Goal: Task Accomplishment & Management: Use online tool/utility

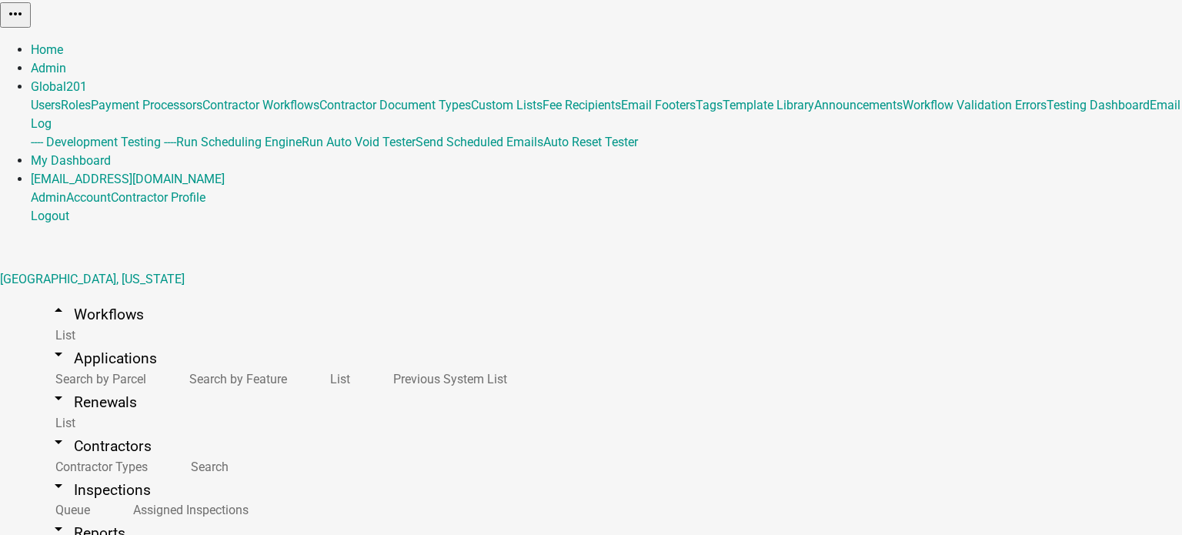
select select "1: ab9064f2-a6a0-4c08-b4e5-88ca0ed57bda"
select select "1: 1562b70e-5c5b-4ddb-ac6a-113036aee6c4"
select select
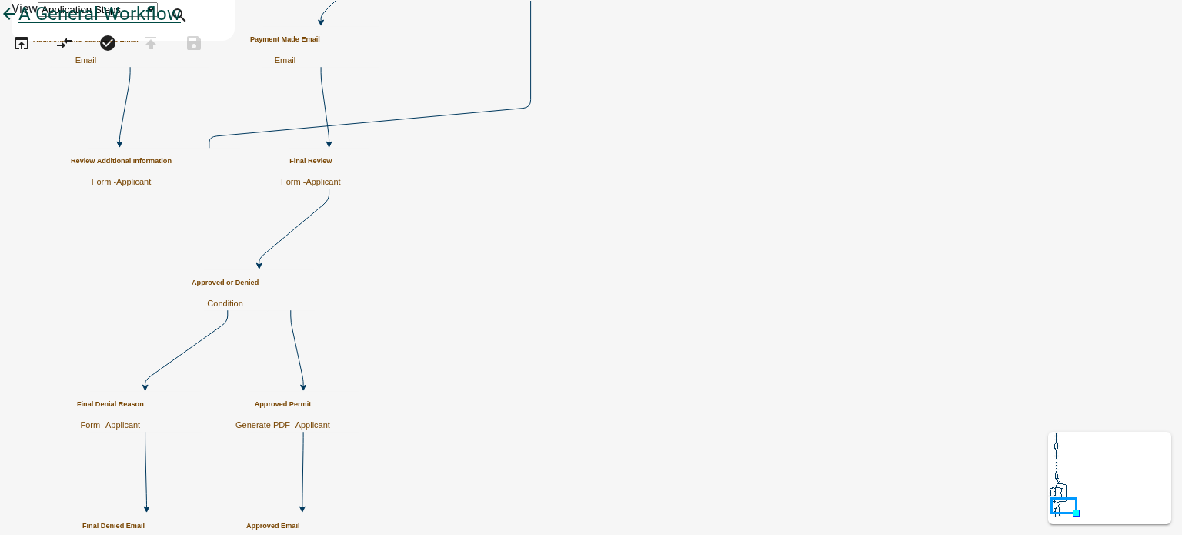
click at [18, 26] on icon "arrow_back" at bounding box center [9, 16] width 18 height 22
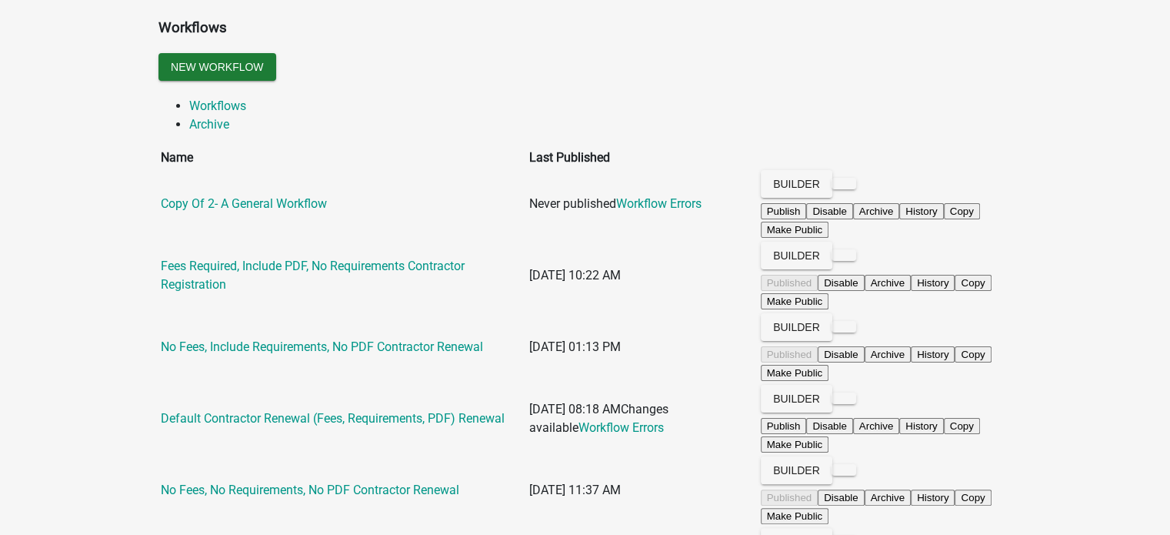
scroll to position [262, 0]
drag, startPoint x: 425, startPoint y: 323, endPoint x: 403, endPoint y: 483, distance: 160.7
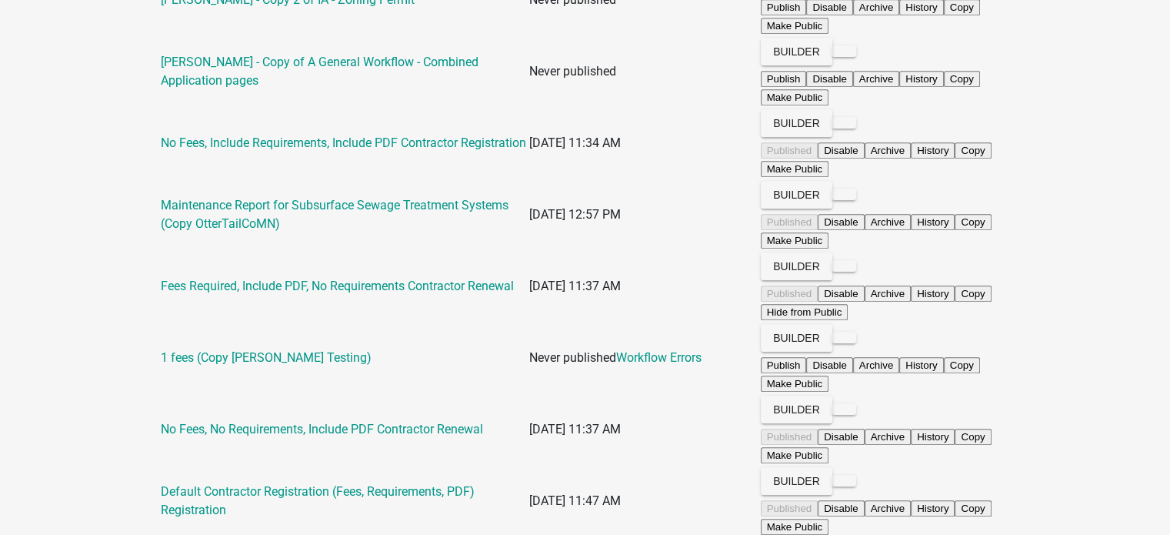
scroll to position [966, 0]
click at [1053, 361] on app-global-admin "Toggle drawer menu more_horiz Admin Global 201 Users Roles Payment Processors C…" at bounding box center [585, 161] width 1170 height 2255
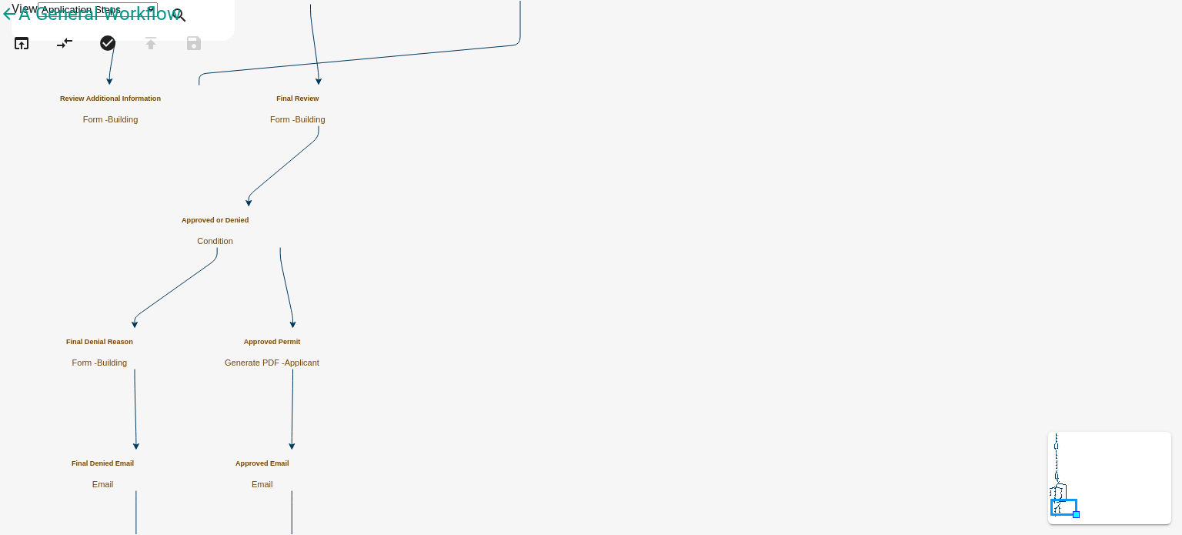
click at [326, 103] on h5 "Final Review" at bounding box center [297, 99] width 55 height 8
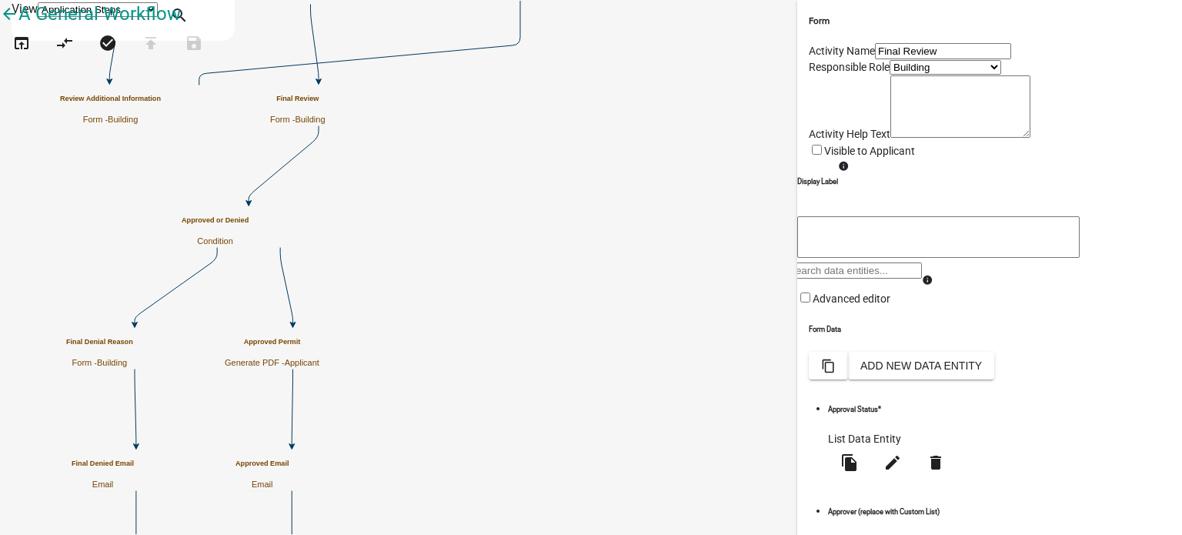
scroll to position [341, 0]
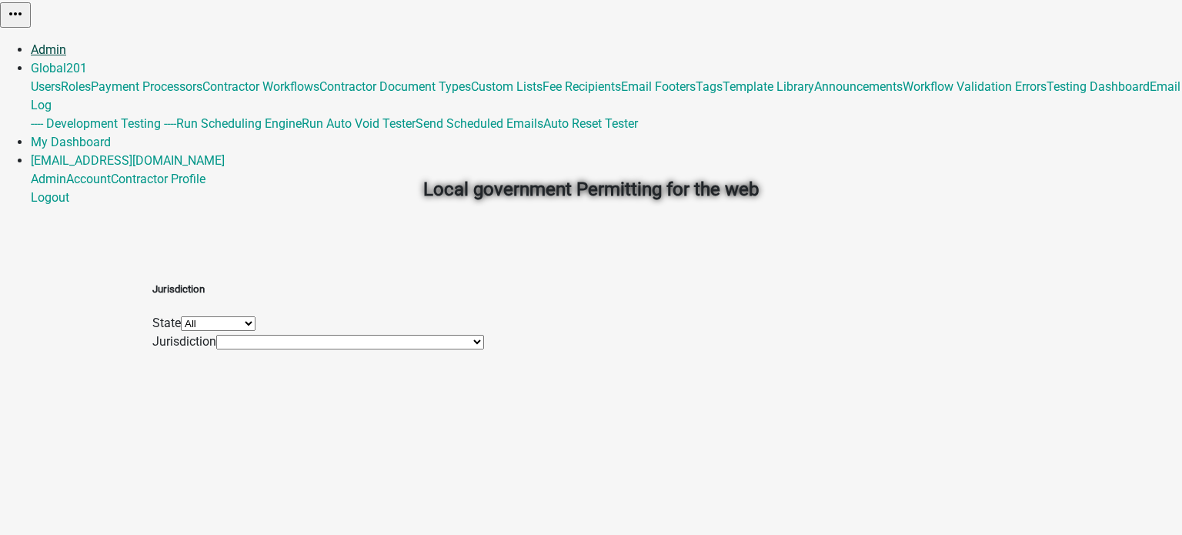
click at [66, 42] on link "Admin" at bounding box center [48, 49] width 35 height 15
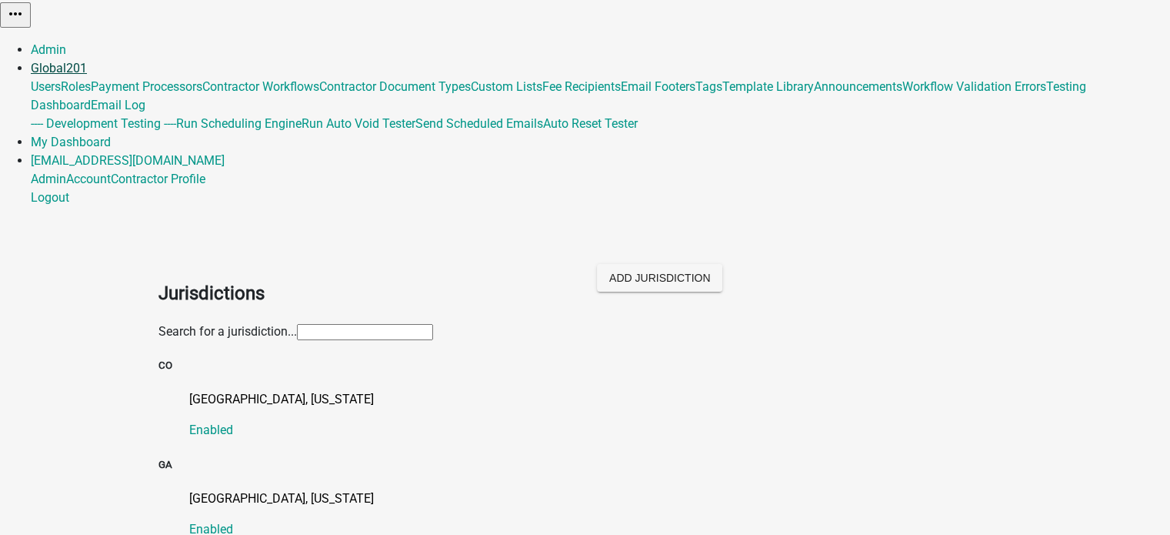
click at [87, 61] on link "Global 201" at bounding box center [59, 68] width 56 height 15
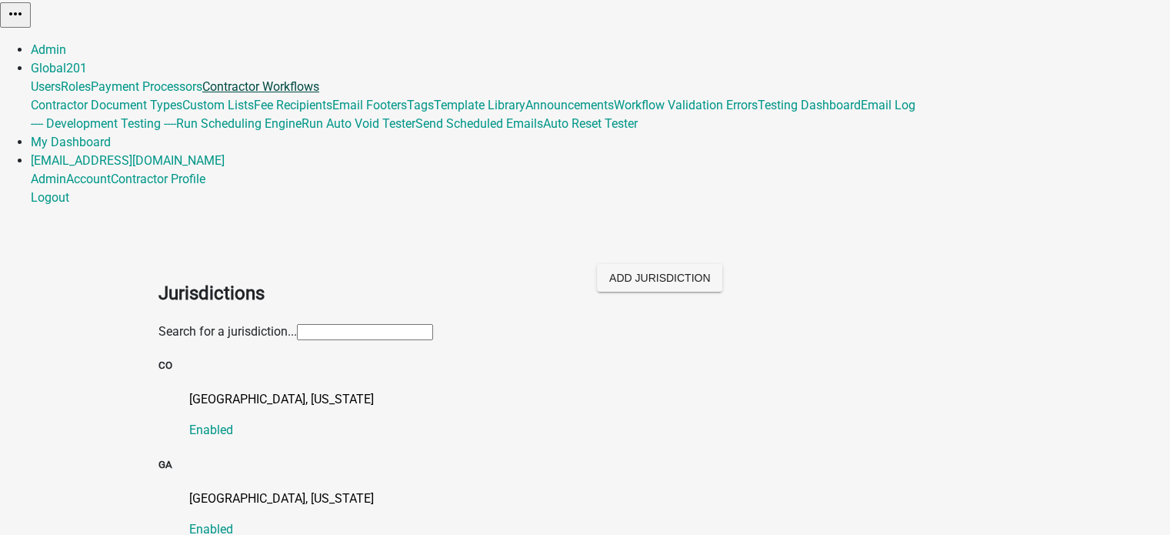
click at [319, 94] on link "Contractor Workflows" at bounding box center [260, 86] width 117 height 15
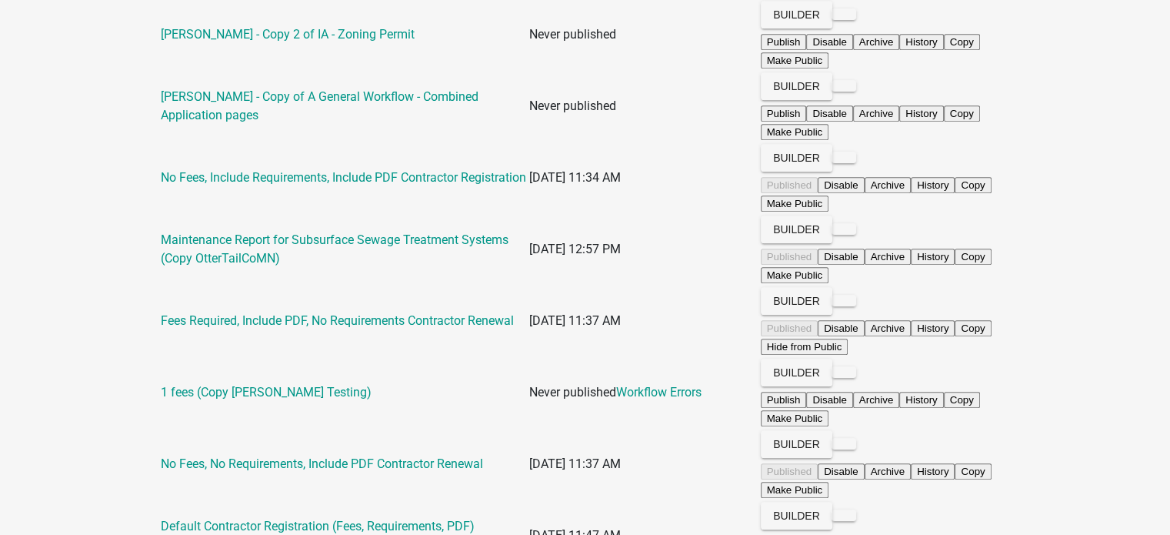
scroll to position [967, 0]
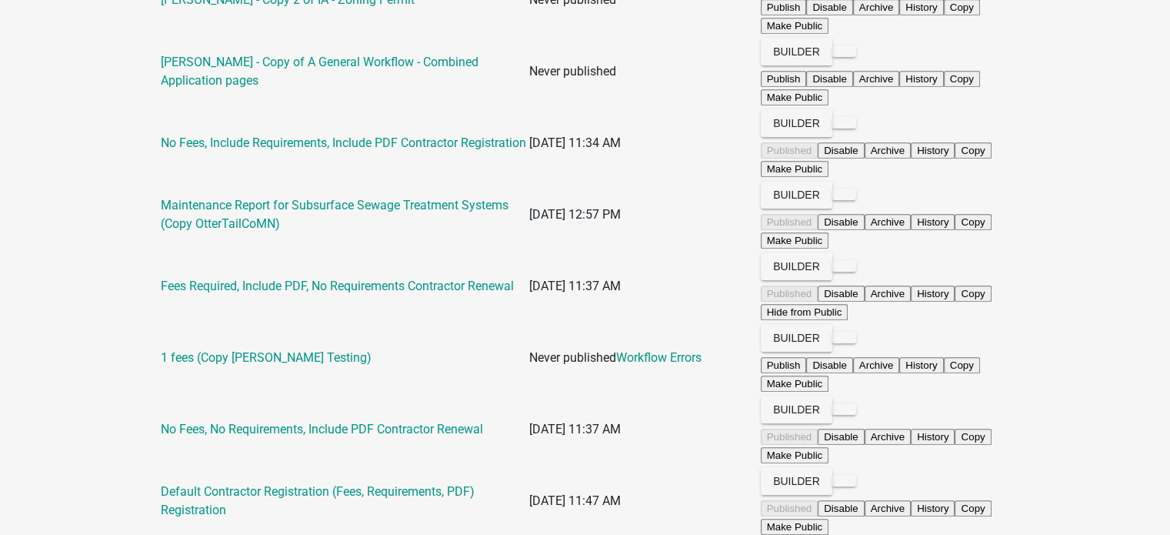
drag, startPoint x: 690, startPoint y: 356, endPoint x: 757, endPoint y: 367, distance: 68.6
click at [37, 329] on app-global-admin "Toggle drawer menu more_horiz Admin Global 201 Users Roles Payment Processors C…" at bounding box center [585, 179] width 1170 height 2292
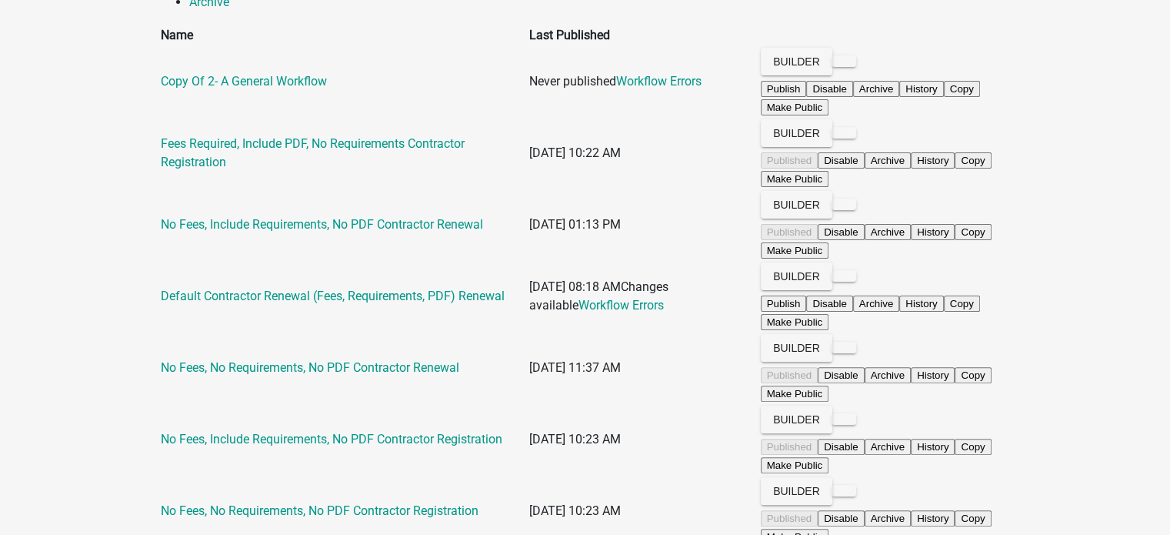
scroll to position [0, 0]
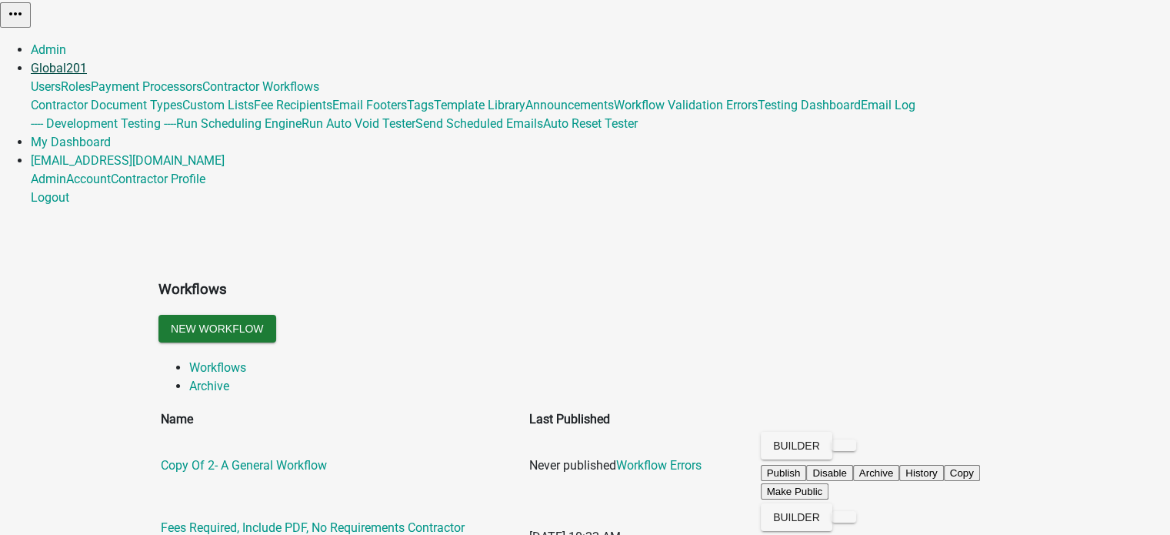
click at [87, 61] on link "Global 201" at bounding box center [59, 68] width 56 height 15
click at [319, 94] on link "Contractor Workflows" at bounding box center [260, 86] width 117 height 15
click at [509, 315] on div "New Workflow" at bounding box center [585, 331] width 877 height 32
click at [651, 315] on div "New Workflow" at bounding box center [585, 331] width 877 height 32
click at [486, 315] on div "New Workflow" at bounding box center [585, 331] width 877 height 32
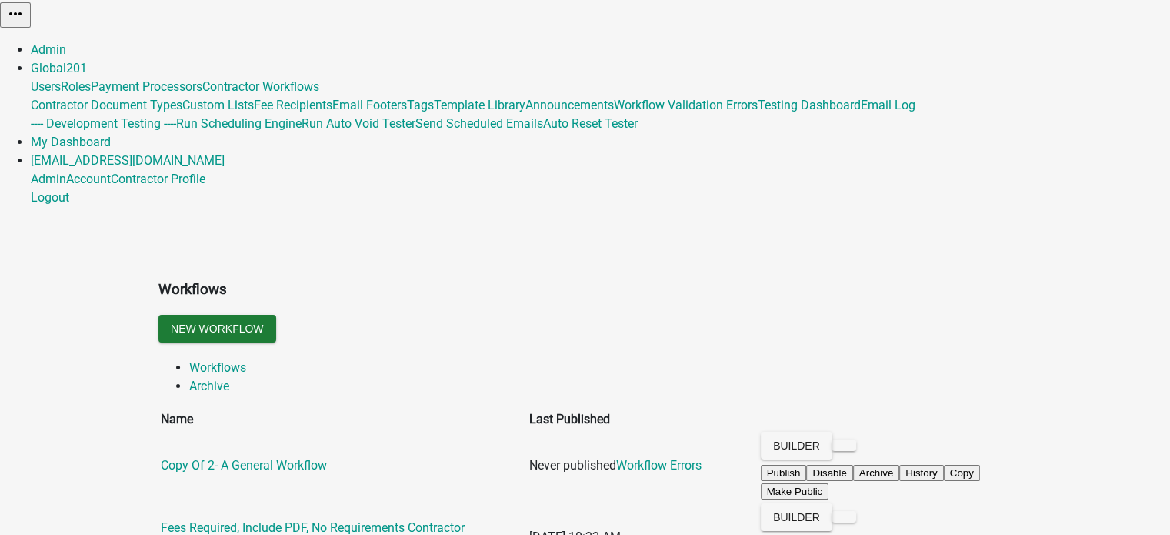
click at [638, 279] on h3 "Workflows" at bounding box center [586, 290] width 854 height 22
click at [87, 61] on link "Global 201" at bounding box center [59, 68] width 56 height 15
click at [61, 79] on link "Users" at bounding box center [46, 86] width 30 height 15
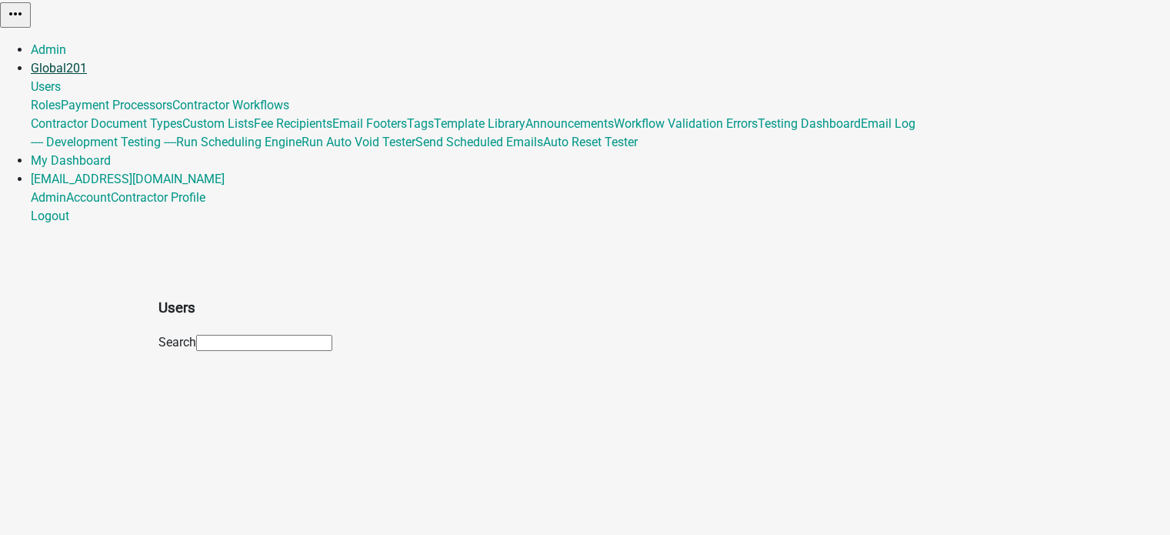
click at [87, 61] on link "Global 201" at bounding box center [59, 68] width 56 height 15
click at [289, 112] on link "Contractor Workflows" at bounding box center [230, 105] width 117 height 15
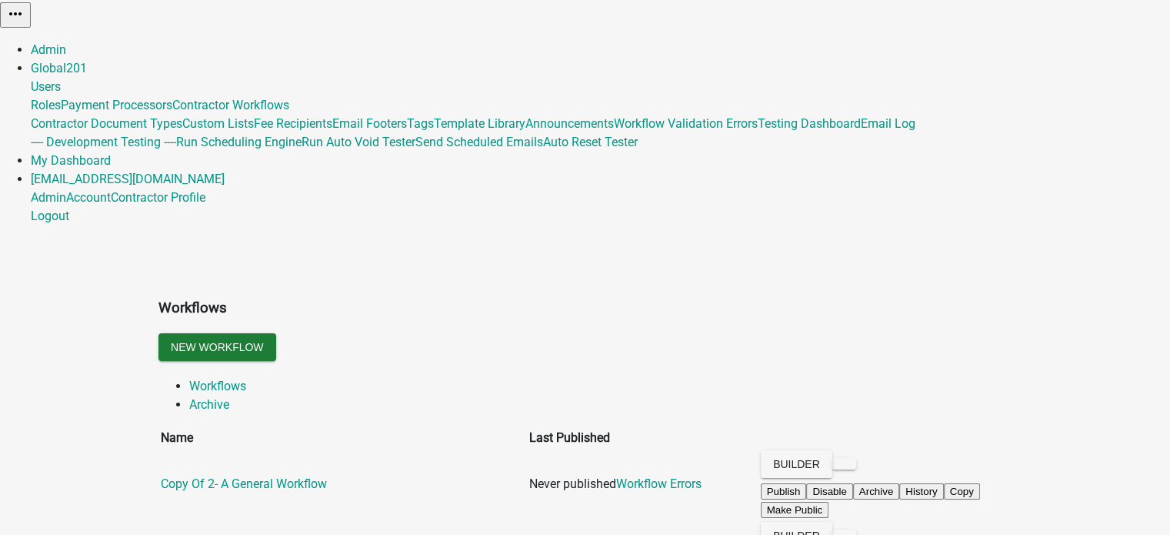
click at [658, 333] on div "New Workflow" at bounding box center [585, 349] width 877 height 32
